Goal: Transaction & Acquisition: Purchase product/service

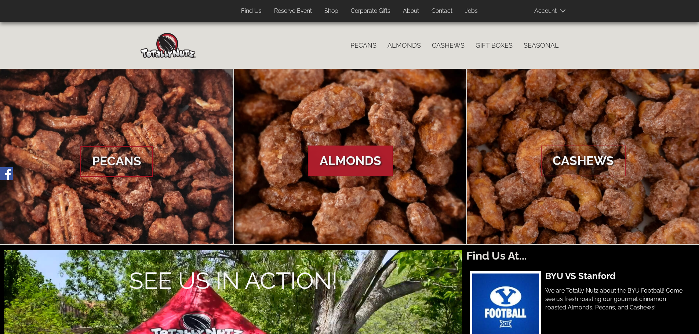
click at [362, 156] on span "Almonds" at bounding box center [350, 161] width 85 height 31
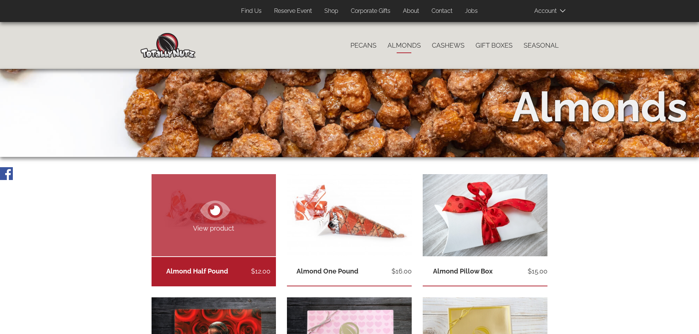
click at [198, 209] on link "View product" at bounding box center [214, 215] width 125 height 82
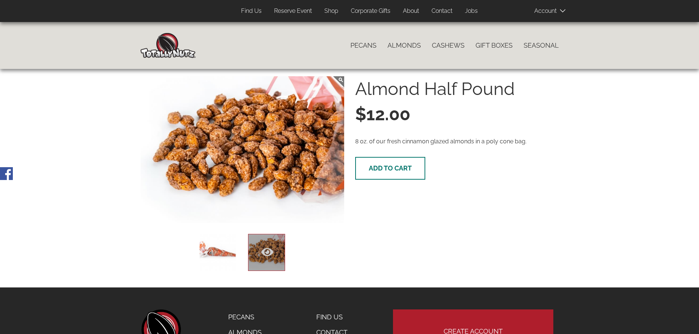
click at [377, 164] on button "Add to cart" at bounding box center [390, 168] width 70 height 23
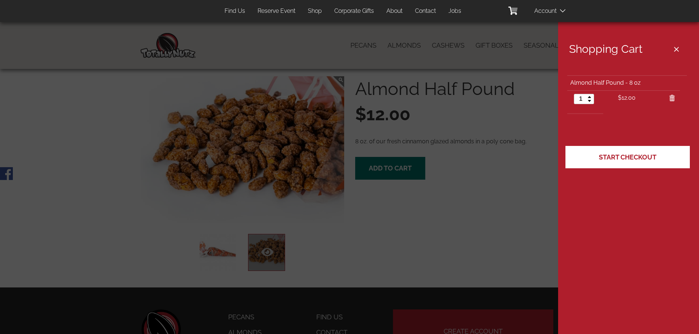
click at [653, 157] on span "Start Checkout" at bounding box center [628, 157] width 58 height 8
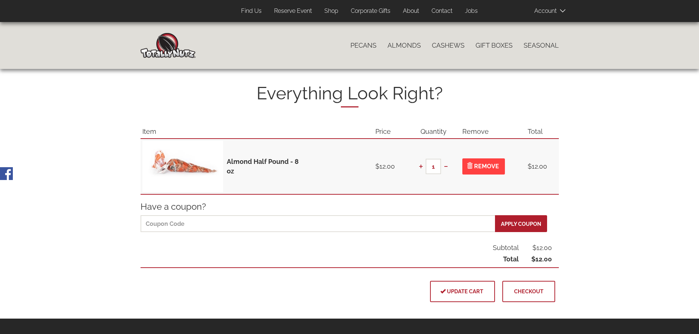
click at [531, 295] on button "Checkout" at bounding box center [529, 291] width 53 height 21
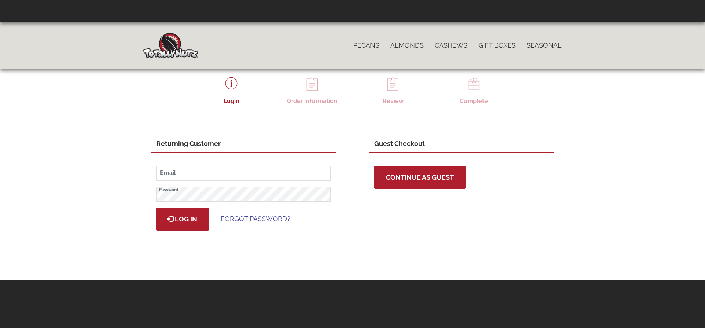
click at [434, 176] on span "Continue as Guest" at bounding box center [420, 178] width 68 height 8
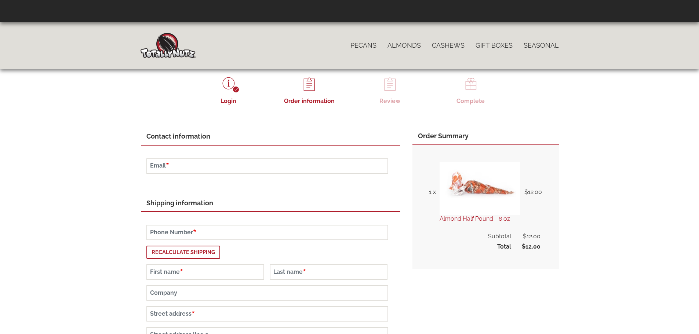
click at [163, 47] on img at bounding box center [168, 45] width 55 height 25
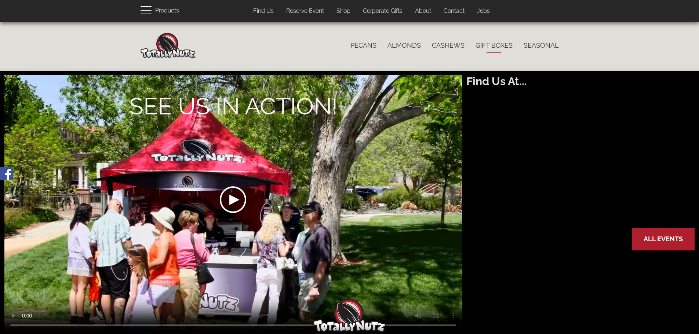
click at [500, 44] on link "Gift Boxes" at bounding box center [494, 45] width 48 height 15
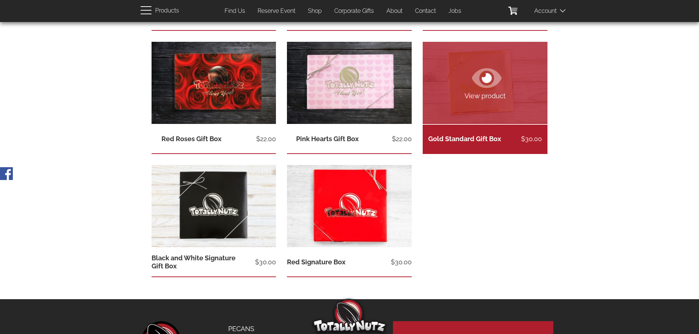
scroll to position [257, 0]
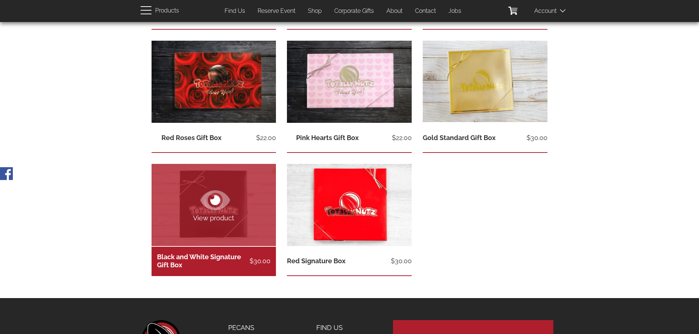
click at [214, 175] on link "View product" at bounding box center [214, 205] width 125 height 82
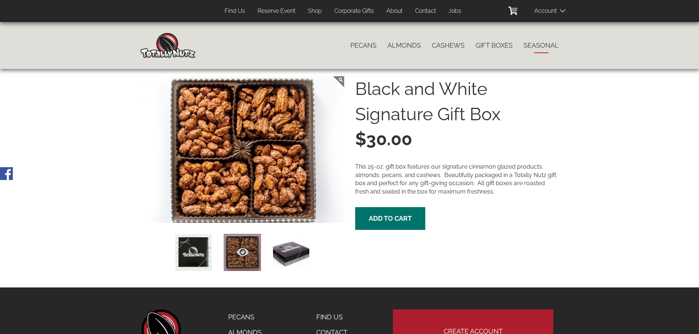
click at [539, 46] on link "Seasonal" at bounding box center [541, 45] width 46 height 15
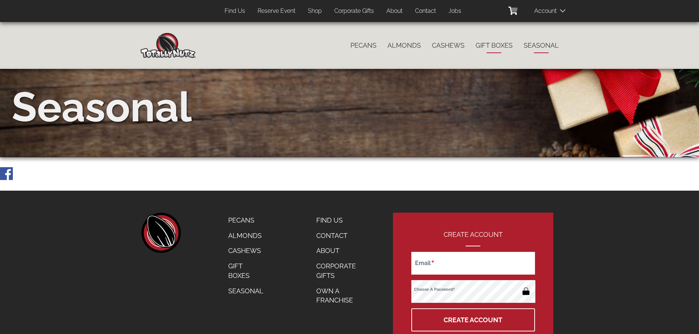
click at [488, 41] on link "Gift Boxes" at bounding box center [494, 45] width 48 height 15
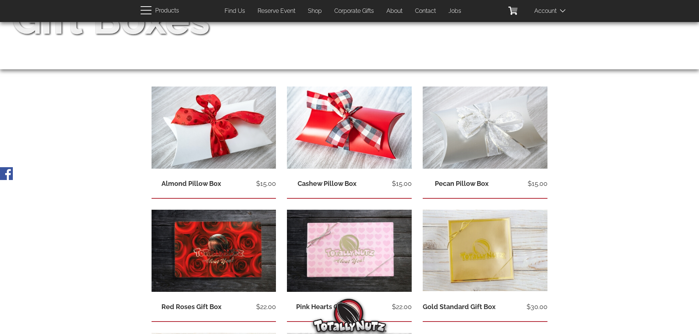
scroll to position [186, 0]
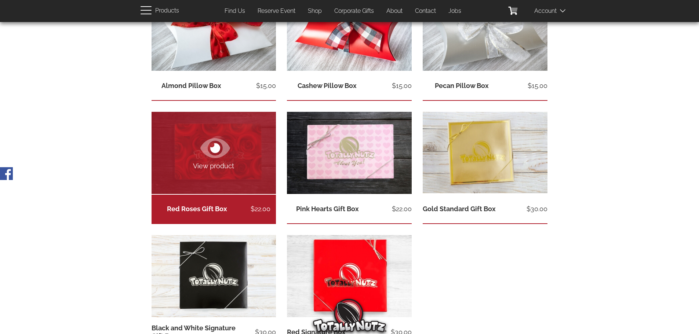
click at [169, 185] on link "View product" at bounding box center [214, 153] width 125 height 82
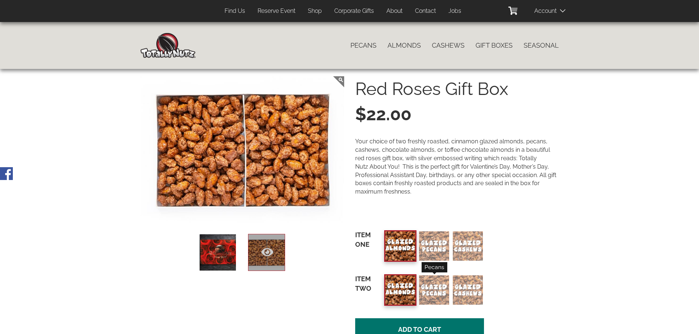
click at [432, 296] on div "Pecans" at bounding box center [434, 290] width 30 height 29
click at [0, 0] on input "Pecans" at bounding box center [0, 0] width 0 height 0
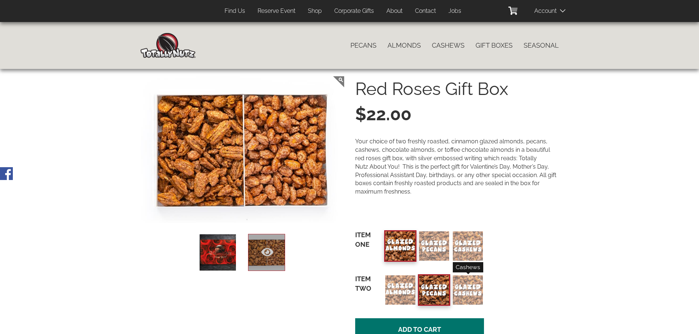
click at [468, 294] on div "Cashews" at bounding box center [468, 290] width 30 height 29
click at [0, 0] on input "Cashews" at bounding box center [0, 0] width 0 height 0
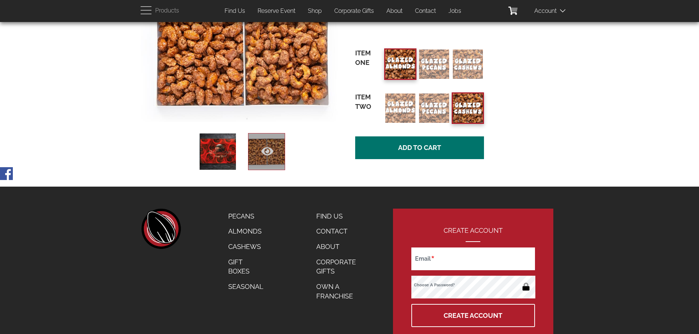
scroll to position [184, 0]
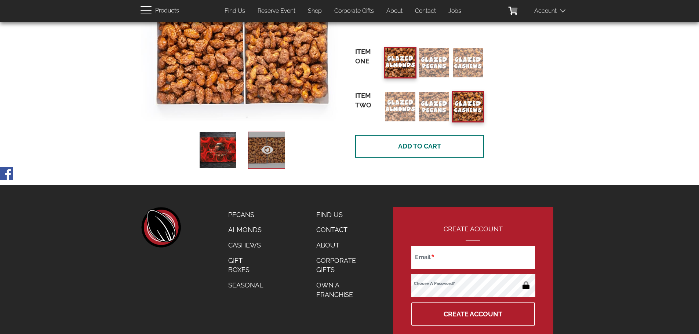
click at [399, 136] on button "Add to cart" at bounding box center [419, 146] width 129 height 23
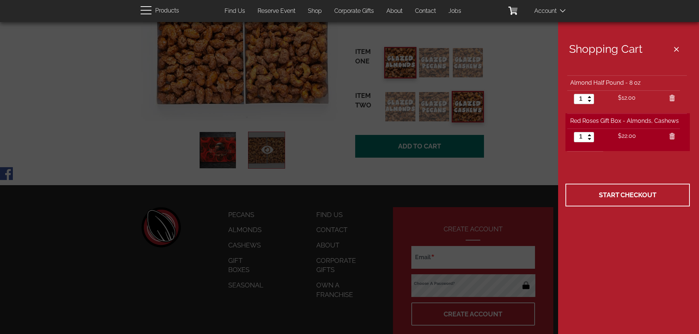
click at [669, 100] on icon at bounding box center [672, 99] width 6 height 6
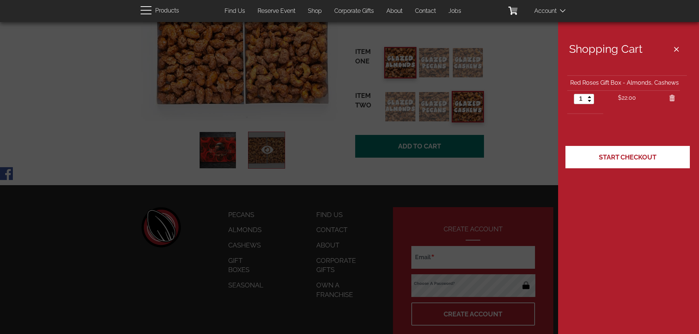
click at [641, 152] on link "Start Checkout" at bounding box center [628, 157] width 124 height 23
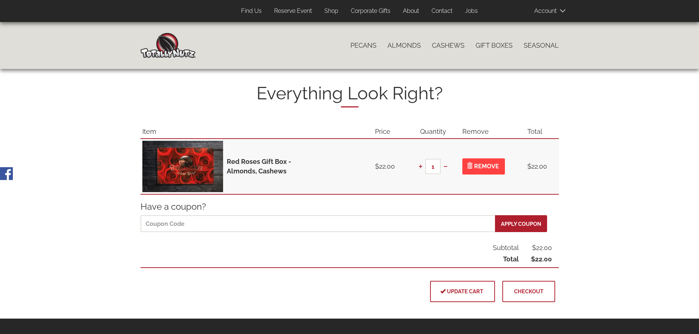
click at [516, 291] on span "Checkout" at bounding box center [528, 292] width 29 height 6
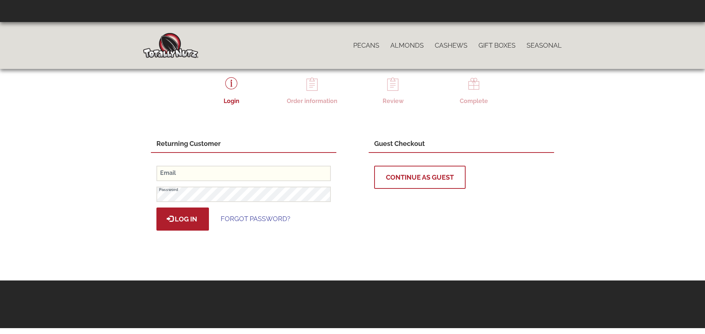
click at [164, 172] on input "Email" at bounding box center [243, 173] width 174 height 15
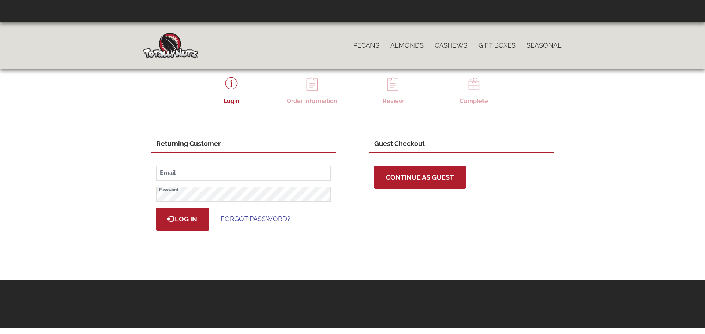
click at [416, 183] on button "Continue as Guest" at bounding box center [419, 177] width 91 height 23
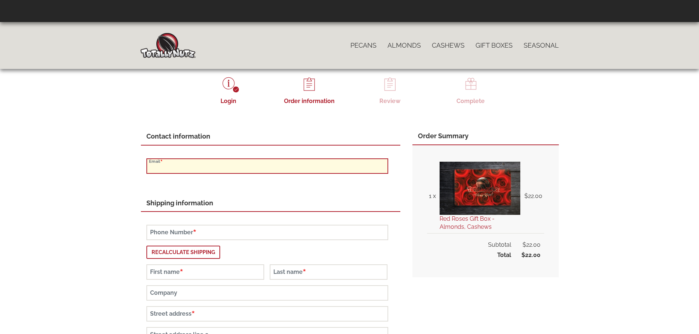
click at [247, 163] on input "Email" at bounding box center [267, 166] width 242 height 15
type input "chriskenna1980@gmail.com"
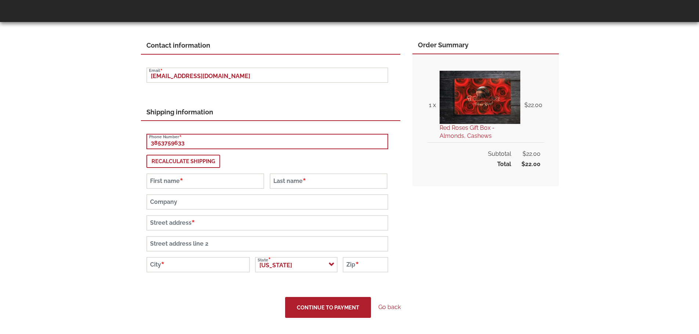
scroll to position [110, 0]
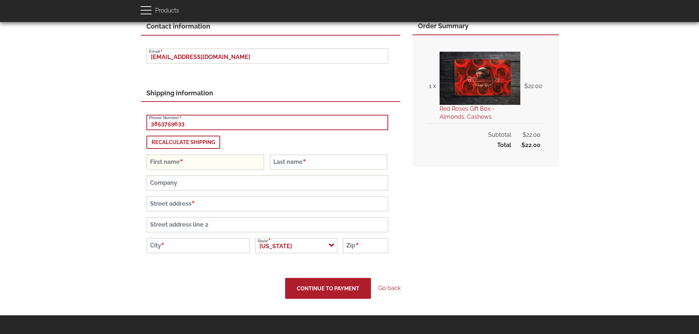
type input "3853759633"
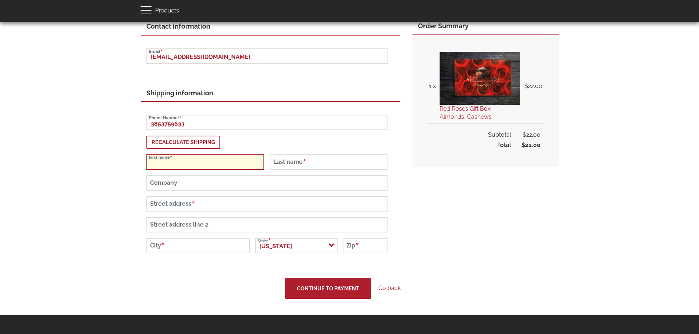
click at [199, 163] on input "First name" at bounding box center [205, 162] width 118 height 15
type input "Kenna"
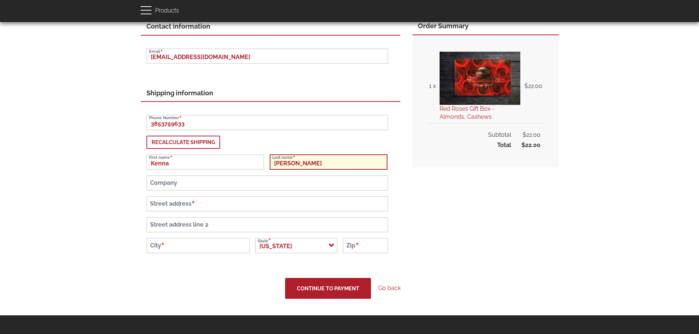
type input "Christopherson"
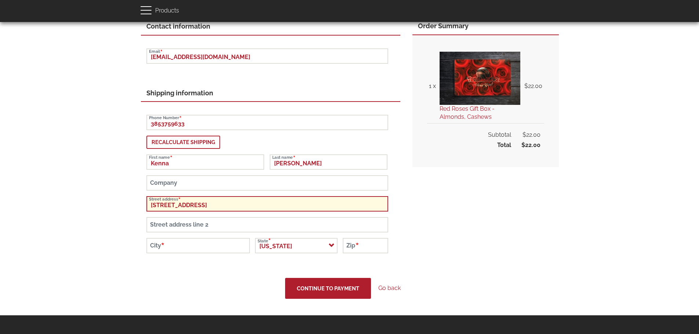
type input "130 West 900 South"
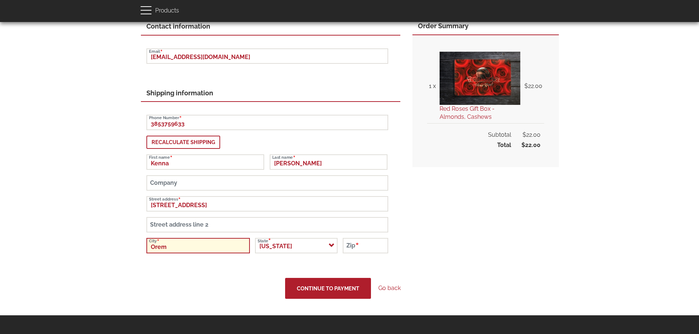
type input "Orem"
type input "84058"
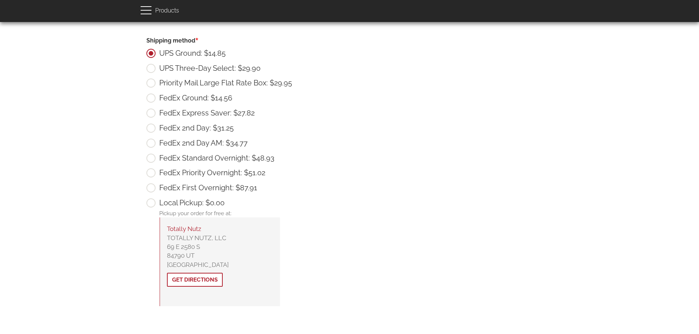
scroll to position [396, 0]
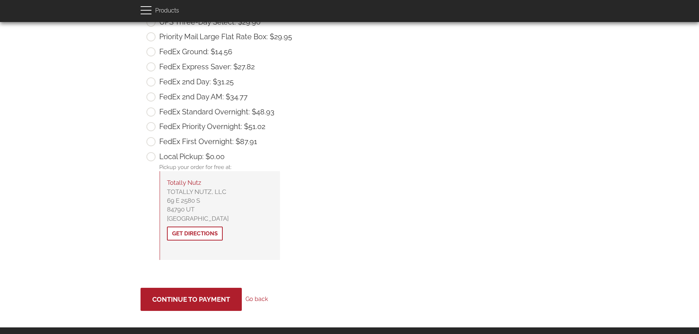
drag, startPoint x: 211, startPoint y: 218, endPoint x: 166, endPoint y: 193, distance: 51.8
click at [166, 193] on div "Totally Nutz Totally Nutz TOTALLY NUTZ, LLC 69 E 2580 S 84790 UT United States …" at bounding box center [220, 215] width 120 height 88
copy p "TOTALLY NUTZ, LLC 69 E 2580 S 84790 UT United States"
click at [417, 121] on div "Contact information chriskenna1980@gmail.com Email Shipping information 3853759…" at bounding box center [350, 21] width 419 height 580
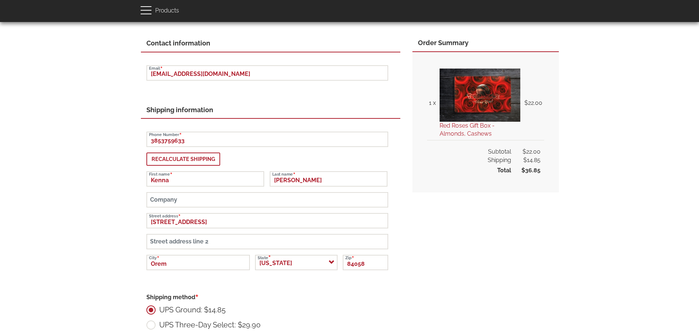
scroll to position [66, 0]
